Goal: Navigation & Orientation: Find specific page/section

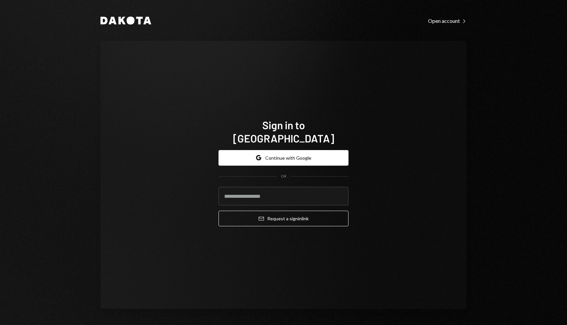
click at [473, 14] on div "Dakota Open account Right Caret Sign in to Dakota Google Continue with Google O…" at bounding box center [283, 162] width 398 height 325
click at [316, 145] on div "Google Continue with Google OR Email Request a sign in link" at bounding box center [283, 188] width 130 height 87
click at [310, 150] on button "Google Continue with Google" at bounding box center [283, 158] width 130 height 16
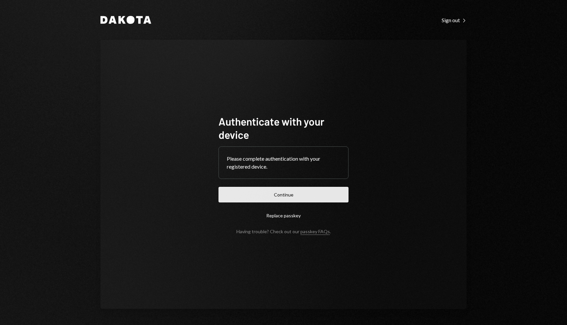
click at [304, 190] on button "Continue" at bounding box center [283, 195] width 130 height 16
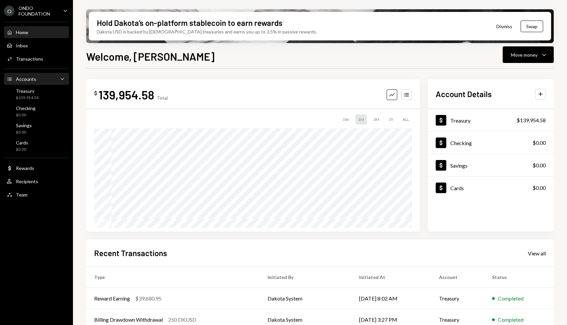
click at [48, 81] on div "Accounts Accounts Caret Down" at bounding box center [37, 79] width 60 height 7
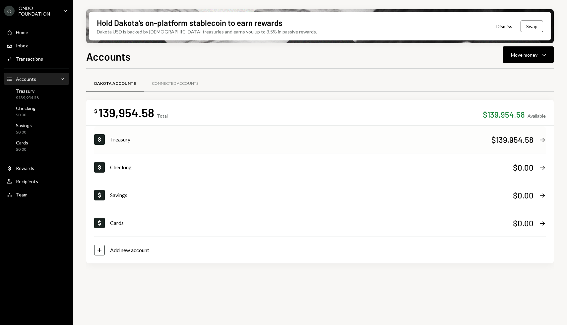
click at [157, 140] on div "Treasury" at bounding box center [300, 140] width 381 height 8
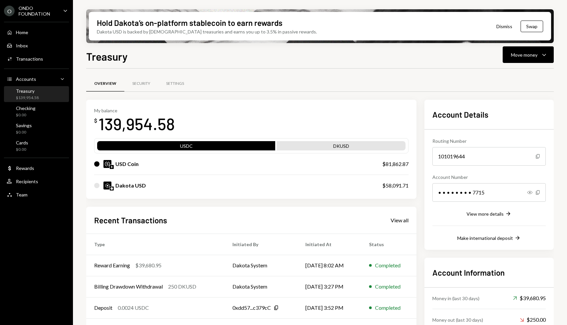
click at [502, 27] on button "Dismiss" at bounding box center [504, 27] width 32 height 16
